Goal: Task Accomplishment & Management: Complete application form

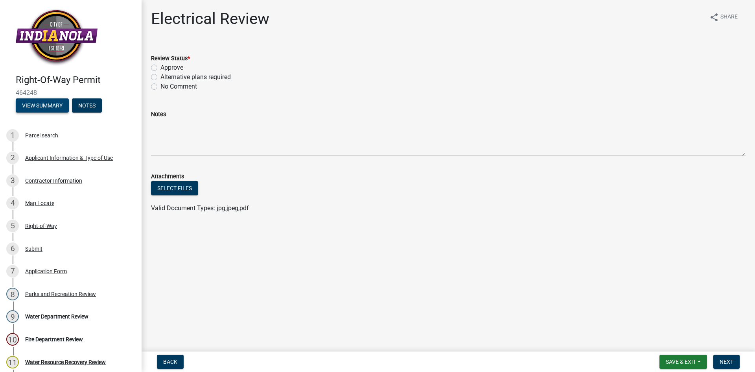
click at [30, 109] on button "View Summary" at bounding box center [42, 105] width 53 height 14
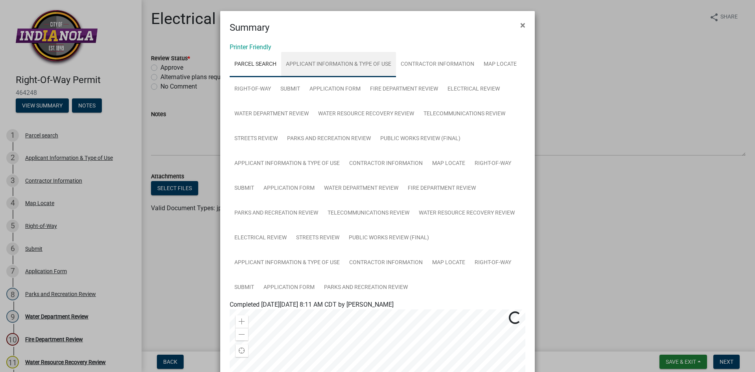
click at [330, 63] on link "Applicant Information & Type of Use" at bounding box center [338, 64] width 115 height 25
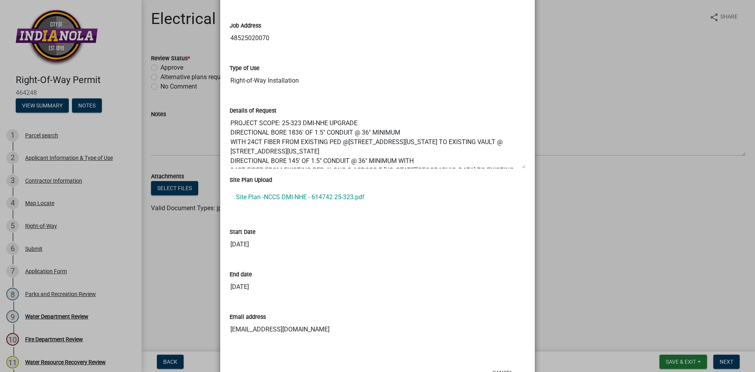
scroll to position [393, 0]
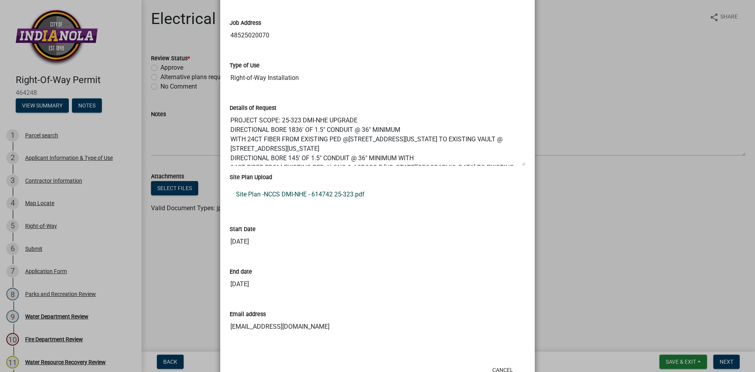
click at [293, 193] on link "Site Plan -NCCS DMI-NHE - 614742 25-323.pdf" at bounding box center [378, 194] width 296 height 19
click at [593, 49] on ngb-modal-window "Summary × Printer Friendly Parcel search Applicant Information & Type of Use Co…" at bounding box center [377, 186] width 755 height 372
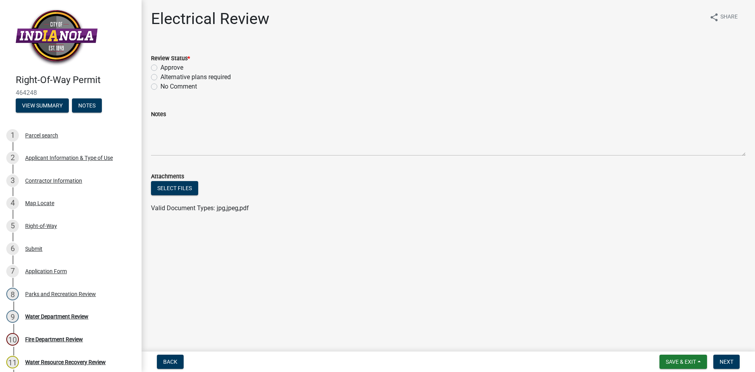
click at [161, 76] on label "Alternative plans required" at bounding box center [196, 76] width 70 height 9
click at [161, 76] on input "Alternative plans required" at bounding box center [163, 74] width 5 height 5
radio input "true"
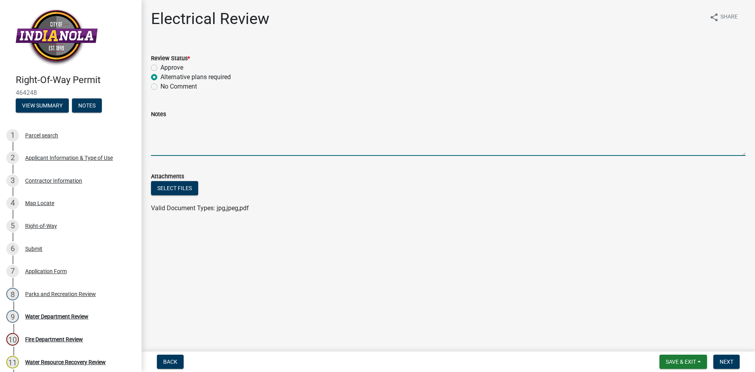
drag, startPoint x: 177, startPoint y: 126, endPoint x: 180, endPoint y: 129, distance: 4.3
click at [179, 129] on textarea "Notes" at bounding box center [448, 137] width 595 height 37
click at [458, 125] on textarea "The ROW on the north side of [GEOGRAPHIC_DATA][US_STATE] is full with no more r…" at bounding box center [448, 137] width 595 height 37
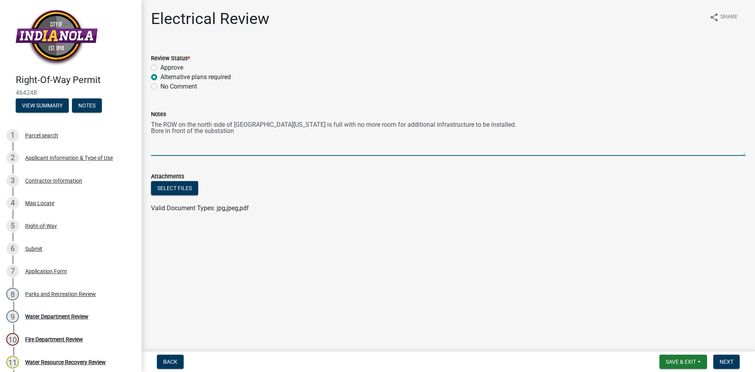
click at [242, 132] on textarea "The ROW on the north side of [GEOGRAPHIC_DATA][US_STATE] is full with no more r…" at bounding box center [448, 137] width 595 height 37
type textarea "The ROW on the north side of [GEOGRAPHIC_DATA][US_STATE] is full with no more r…"
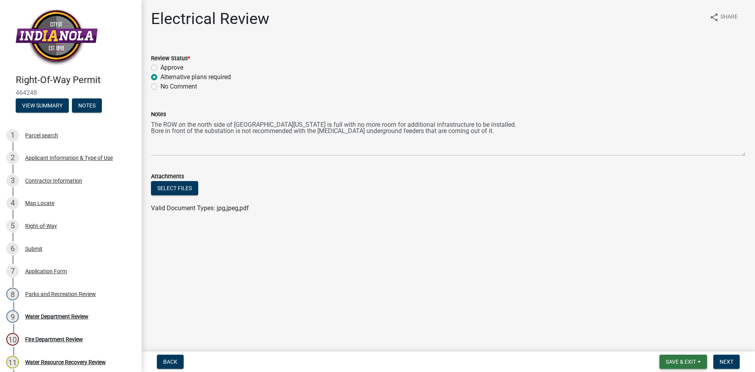
click at [692, 365] on span "Save & Exit" at bounding box center [681, 361] width 30 height 6
click at [675, 322] on button "Save" at bounding box center [675, 322] width 63 height 19
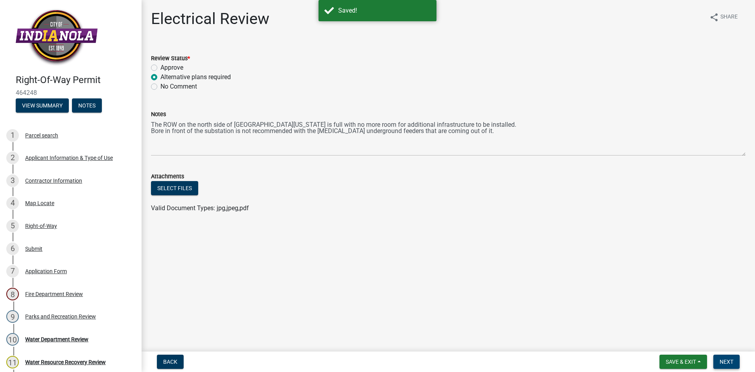
click at [729, 361] on span "Next" at bounding box center [727, 361] width 14 height 6
